Goal: Information Seeking & Learning: Check status

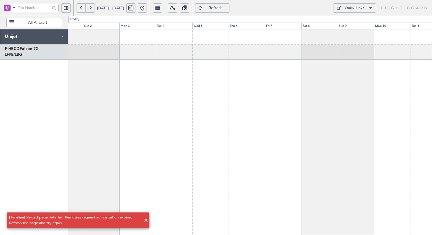
click at [218, 2] on fb-refresh-button "Refresh" at bounding box center [212, 8] width 40 height 16
click at [222, 6] on button "Refresh" at bounding box center [212, 7] width 34 height 9
click at [142, 114] on div at bounding box center [250, 132] width 364 height 206
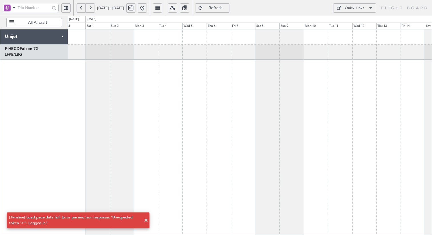
click at [299, 87] on div at bounding box center [250, 132] width 364 height 206
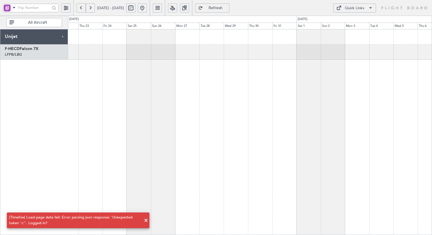
click at [364, 96] on div at bounding box center [250, 132] width 364 height 206
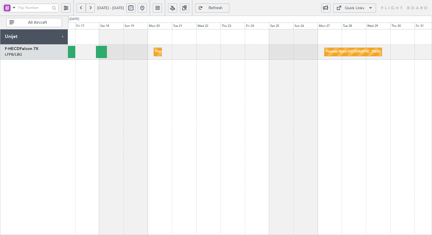
click at [187, 76] on div "Planned Maint [GEOGRAPHIC_DATA] ([GEOGRAPHIC_DATA]) Planned Maint [GEOGRAPHIC_D…" at bounding box center [250, 132] width 364 height 206
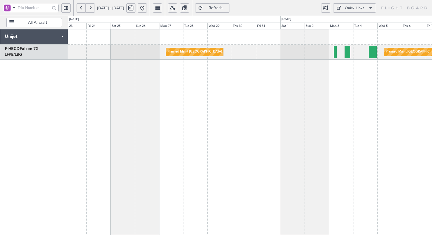
click at [154, 91] on div "Planned Maint [GEOGRAPHIC_DATA] ([GEOGRAPHIC_DATA]) Planned Maint [GEOGRAPHIC_D…" at bounding box center [250, 132] width 364 height 206
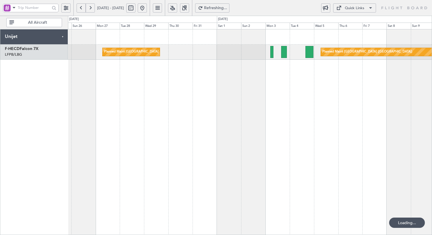
click at [171, 74] on div "Planned Maint [GEOGRAPHIC_DATA] ([GEOGRAPHIC_DATA]) Planned Maint [GEOGRAPHIC_D…" at bounding box center [250, 132] width 364 height 206
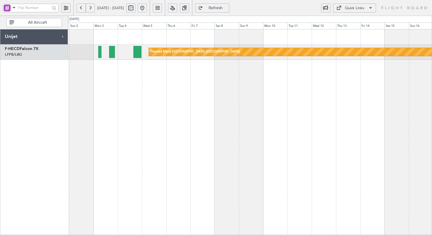
click at [125, 80] on div "Planned Maint [GEOGRAPHIC_DATA] ([GEOGRAPHIC_DATA]) Planned Maint [GEOGRAPHIC_D…" at bounding box center [250, 132] width 364 height 206
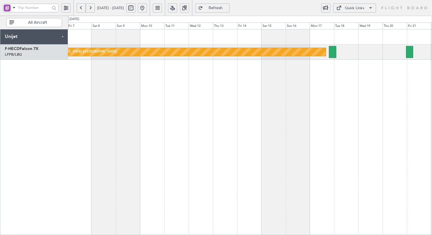
click at [235, 99] on div "Planned Maint [GEOGRAPHIC_DATA] ([GEOGRAPHIC_DATA])" at bounding box center [250, 132] width 364 height 206
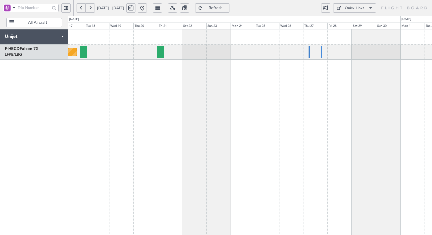
click at [189, 83] on div "Planned Maint [GEOGRAPHIC_DATA] ([GEOGRAPHIC_DATA])" at bounding box center [250, 132] width 364 height 206
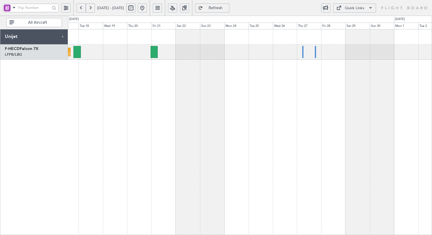
click at [352, 9] on div "Quick Links" at bounding box center [354, 8] width 19 height 6
click at [353, 35] on button "Crew Board" at bounding box center [354, 36] width 43 height 14
click at [267, 122] on div "Planned Maint [GEOGRAPHIC_DATA] ([GEOGRAPHIC_DATA])" at bounding box center [250, 132] width 364 height 206
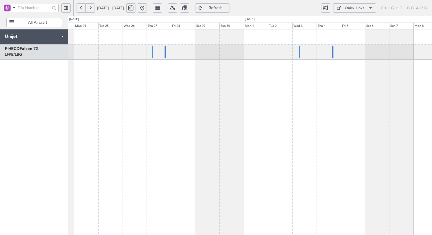
click at [148, 78] on div at bounding box center [250, 132] width 364 height 206
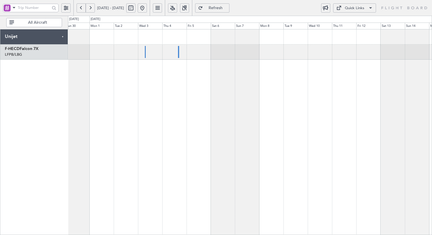
click at [197, 87] on div at bounding box center [250, 132] width 364 height 206
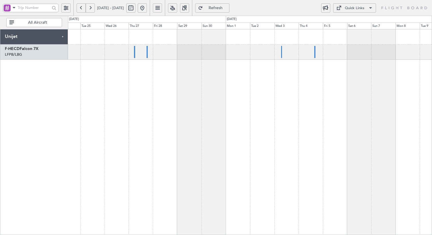
click at [340, 100] on div at bounding box center [250, 132] width 364 height 206
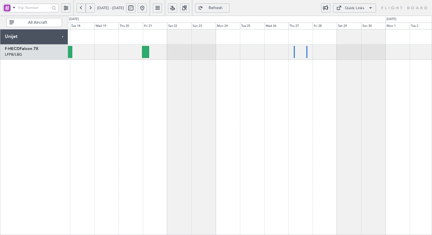
click at [279, 89] on div "Planned Maint [GEOGRAPHIC_DATA] ([GEOGRAPHIC_DATA])" at bounding box center [250, 132] width 364 height 206
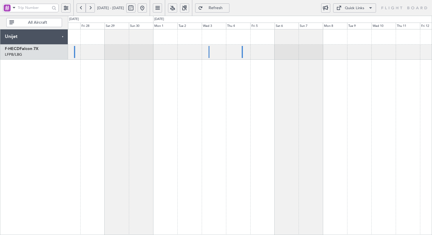
click at [69, 78] on div at bounding box center [250, 132] width 364 height 206
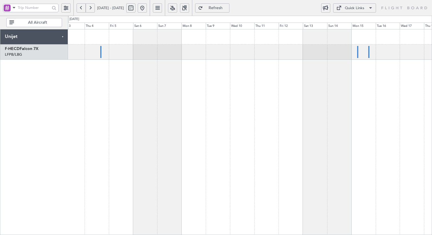
click at [100, 86] on div at bounding box center [250, 132] width 364 height 206
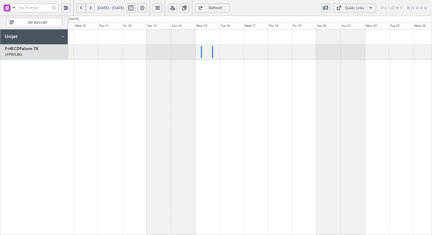
click at [230, 72] on div at bounding box center [250, 132] width 364 height 206
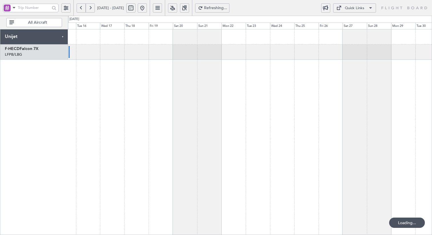
click at [207, 83] on div at bounding box center [250, 132] width 364 height 206
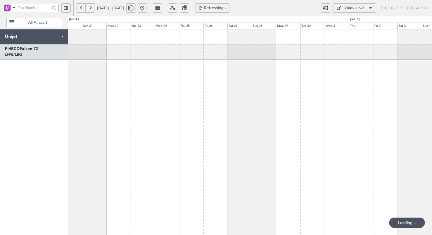
click at [178, 96] on div at bounding box center [250, 132] width 364 height 206
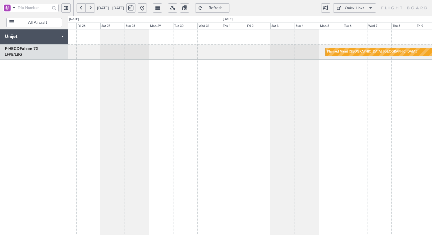
click at [137, 94] on div "Planned Maint [GEOGRAPHIC_DATA] ([GEOGRAPHIC_DATA])" at bounding box center [250, 132] width 364 height 206
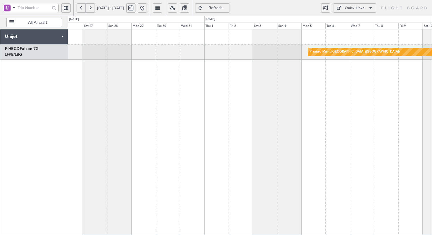
click at [155, 104] on div "Planned Maint [GEOGRAPHIC_DATA] ([GEOGRAPHIC_DATA])" at bounding box center [250, 132] width 364 height 206
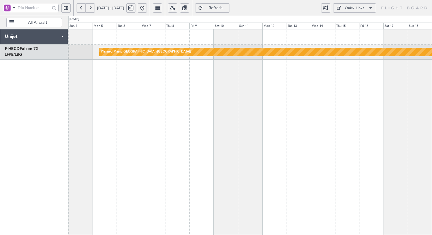
click at [154, 93] on div "Planned Maint [GEOGRAPHIC_DATA] ([GEOGRAPHIC_DATA])" at bounding box center [250, 132] width 364 height 206
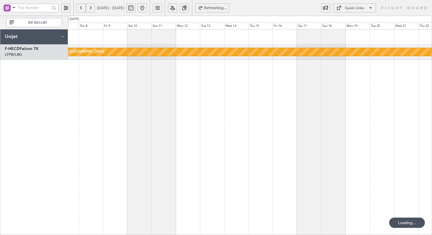
click at [140, 112] on div "Planned Maint [GEOGRAPHIC_DATA] ([GEOGRAPHIC_DATA])" at bounding box center [250, 132] width 364 height 206
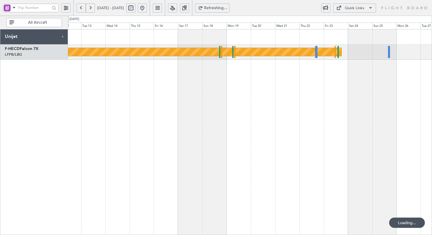
click at [235, 123] on div "Planned Maint [GEOGRAPHIC_DATA] ([GEOGRAPHIC_DATA])" at bounding box center [250, 132] width 364 height 206
